Goal: Transaction & Acquisition: Download file/media

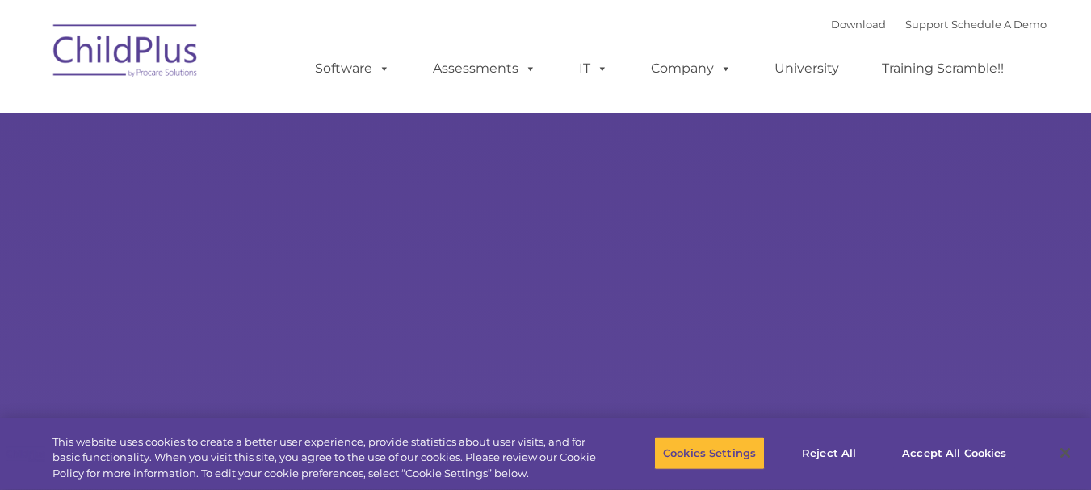
select select "MEDIUM"
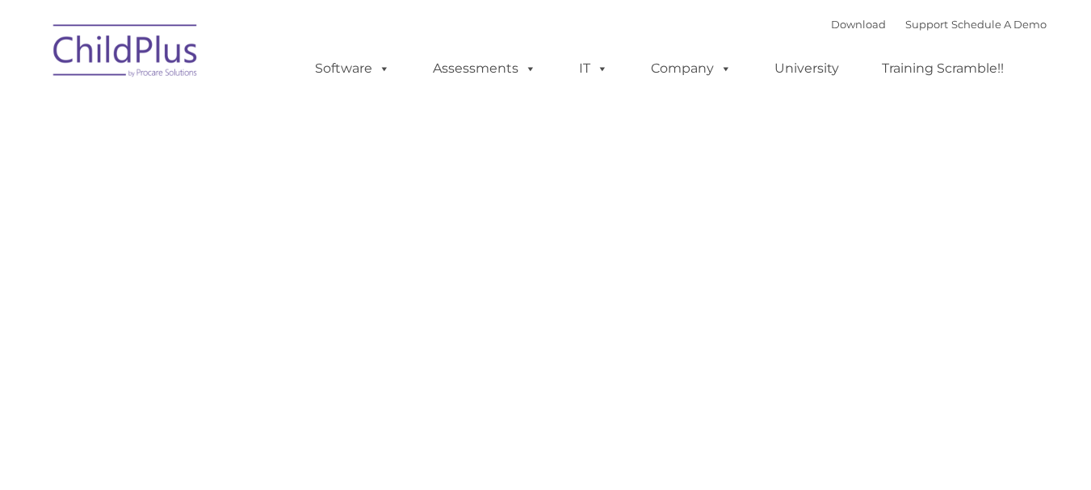
type input ""
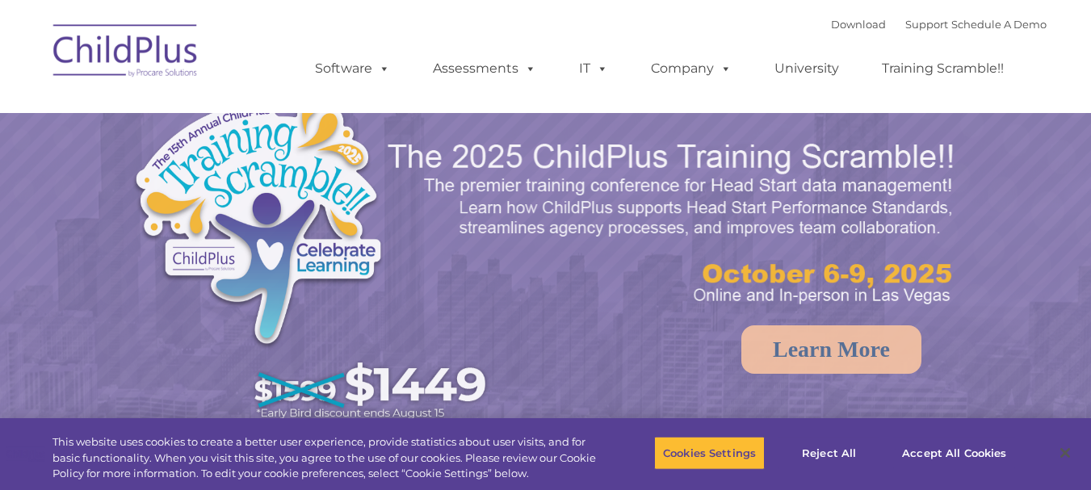
select select "MEDIUM"
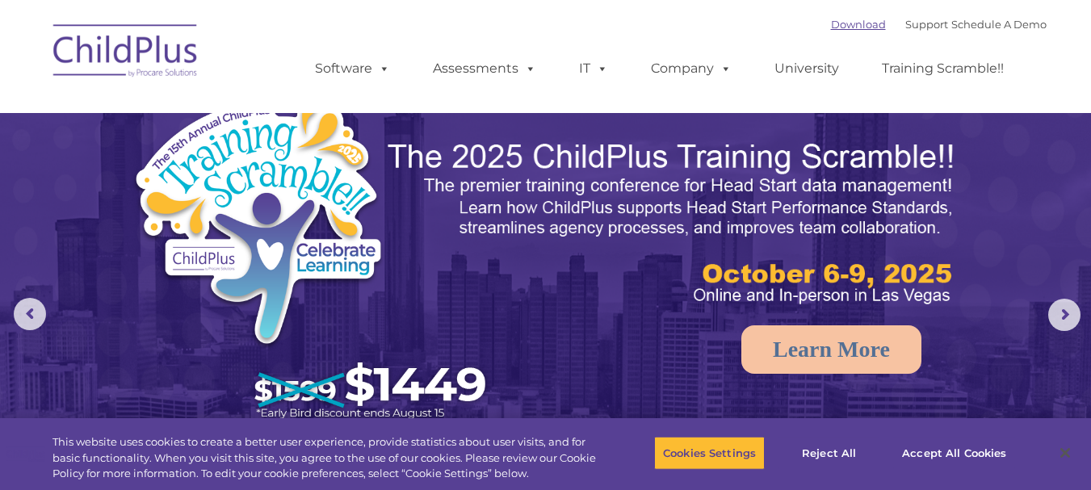
click at [831, 27] on link "Download" at bounding box center [858, 24] width 55 height 13
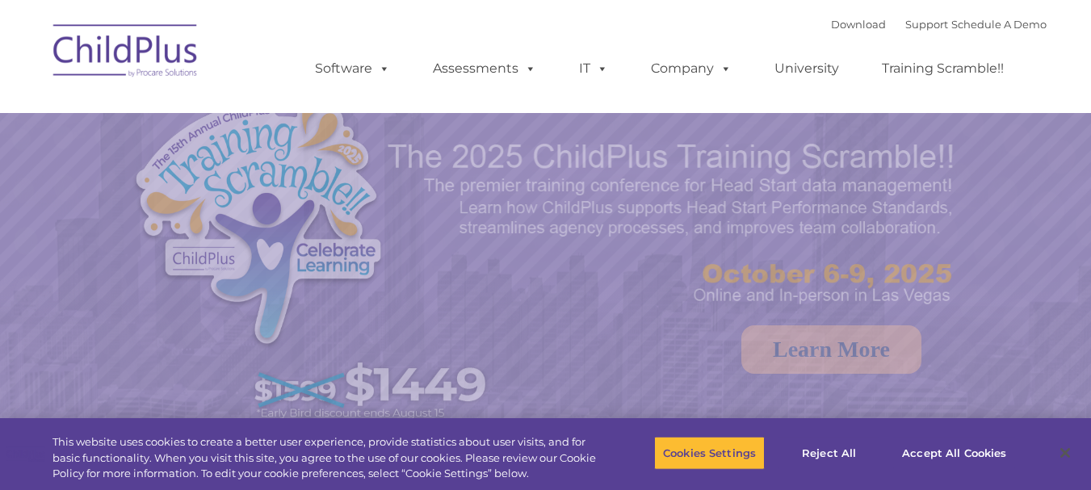
select select "MEDIUM"
